Goal: Find specific page/section: Find specific page/section

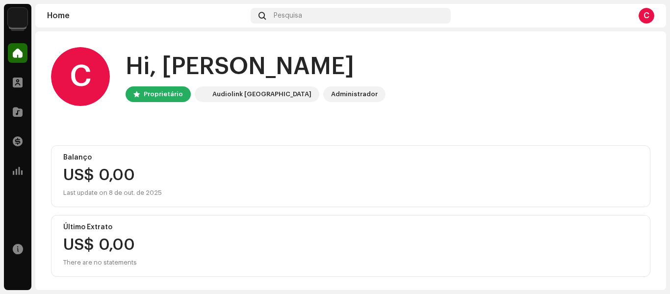
click at [17, 29] on div at bounding box center [18, 24] width 14 height 14
click at [17, 24] on img at bounding box center [18, 18] width 20 height 20
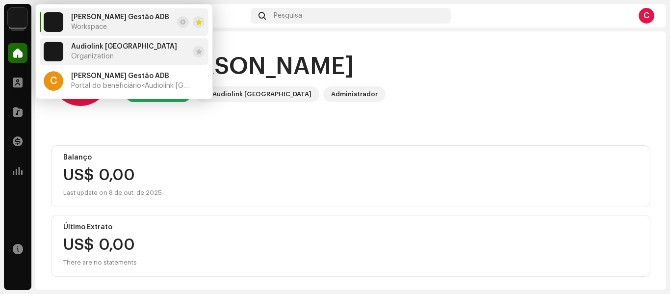
click at [100, 56] on span "Organization" at bounding box center [92, 56] width 43 height 8
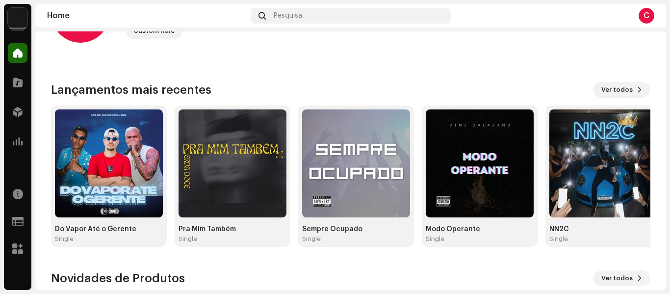
scroll to position [64, 0]
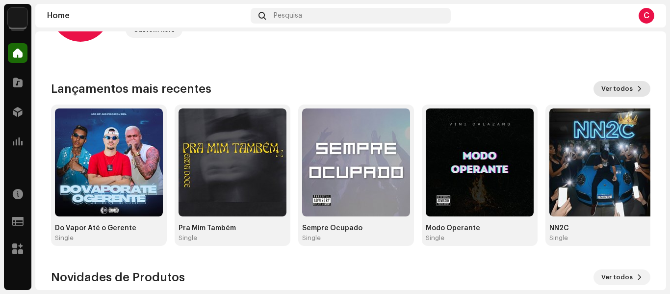
click at [620, 92] on span "Ver todos" at bounding box center [616, 89] width 31 height 20
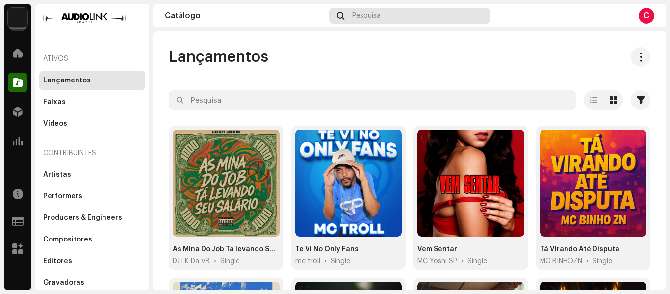
click at [455, 15] on div "Pesquisa" at bounding box center [409, 16] width 160 height 16
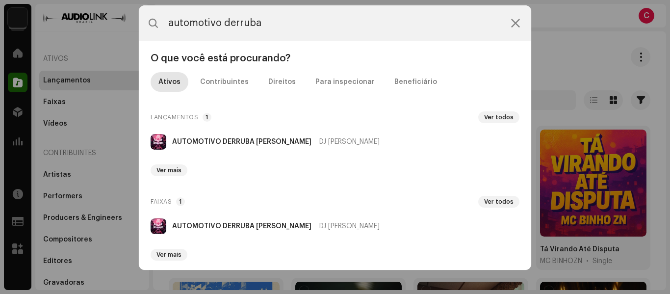
type input "automotivo derruba"
click at [511, 25] on icon at bounding box center [515, 23] width 9 height 8
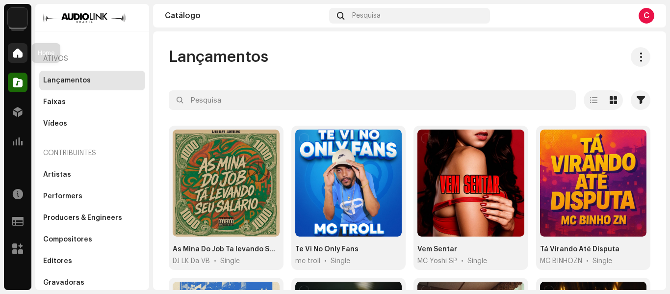
click at [19, 51] on span at bounding box center [18, 53] width 10 height 8
